Goal: Find specific page/section: Find specific page/section

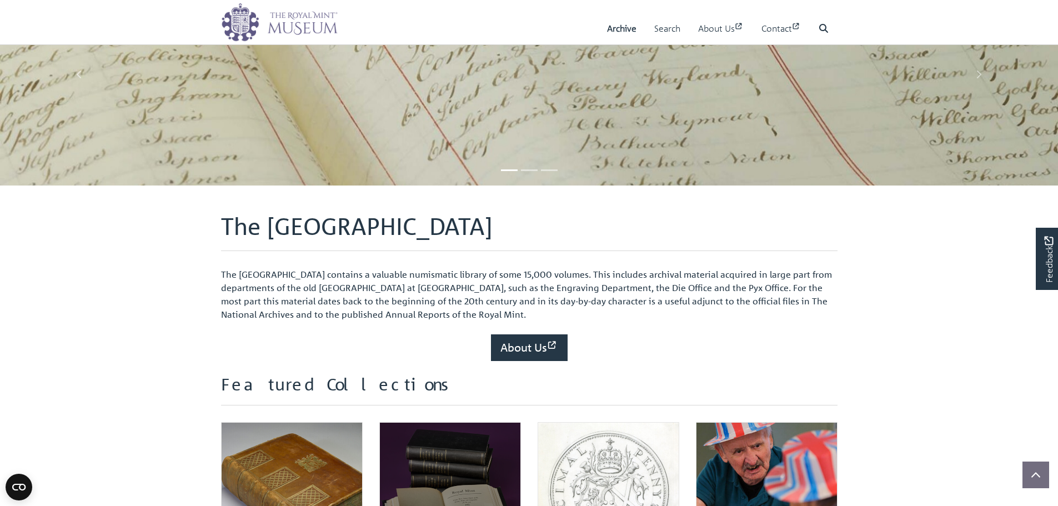
scroll to position [278, 0]
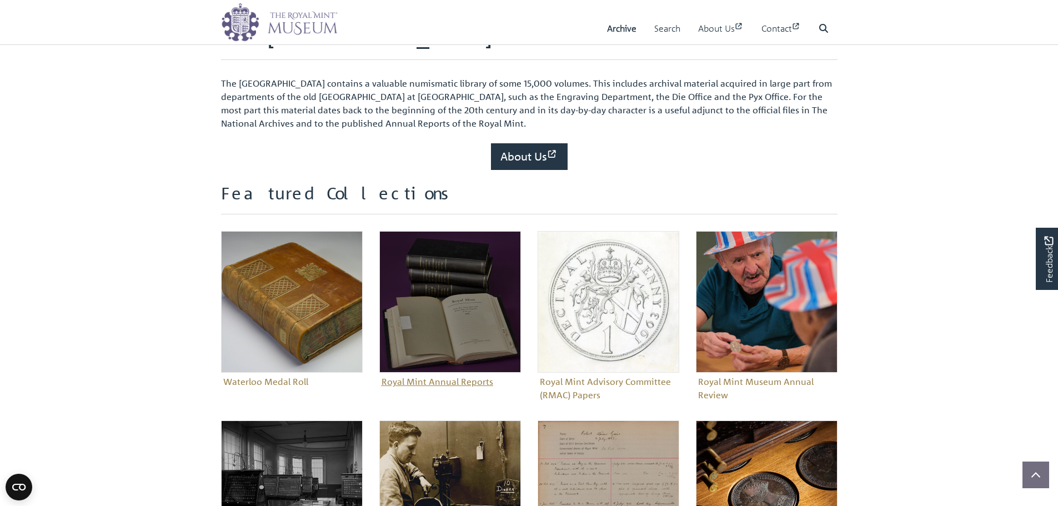
click at [420, 296] on img "Sub-collection" at bounding box center [450, 302] width 142 height 142
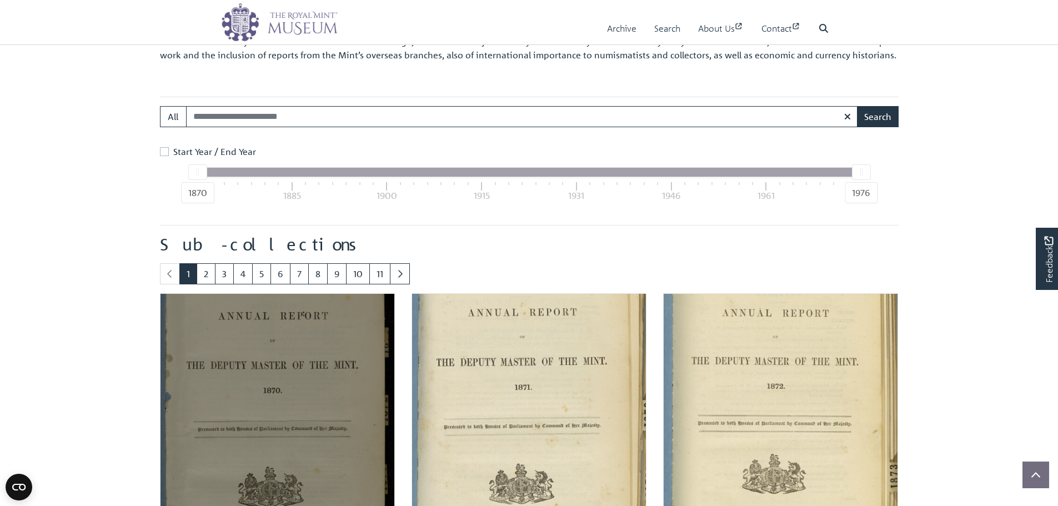
scroll to position [440, 0]
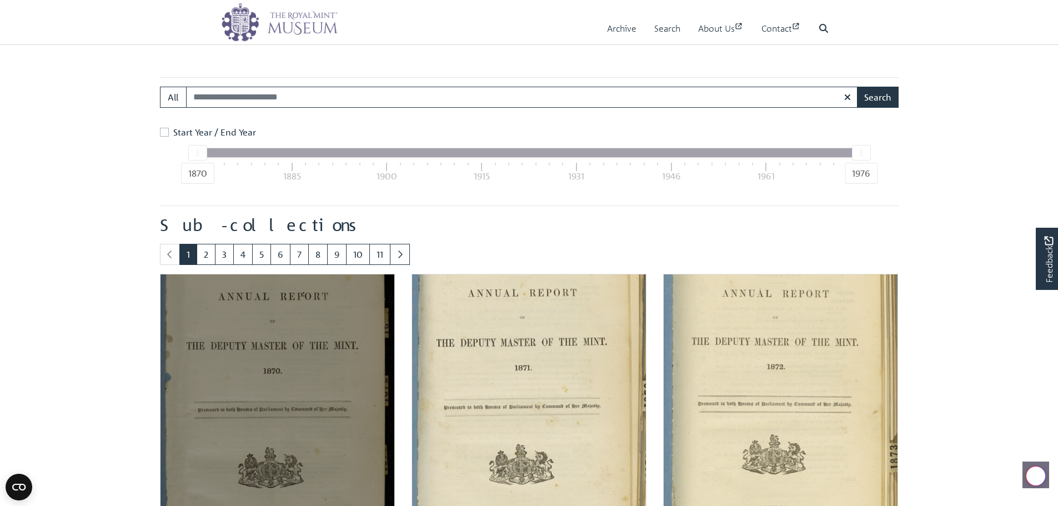
click at [250, 332] on img "Sub-collection" at bounding box center [277, 391] width 235 height 235
